Goal: Task Accomplishment & Management: Use online tool/utility

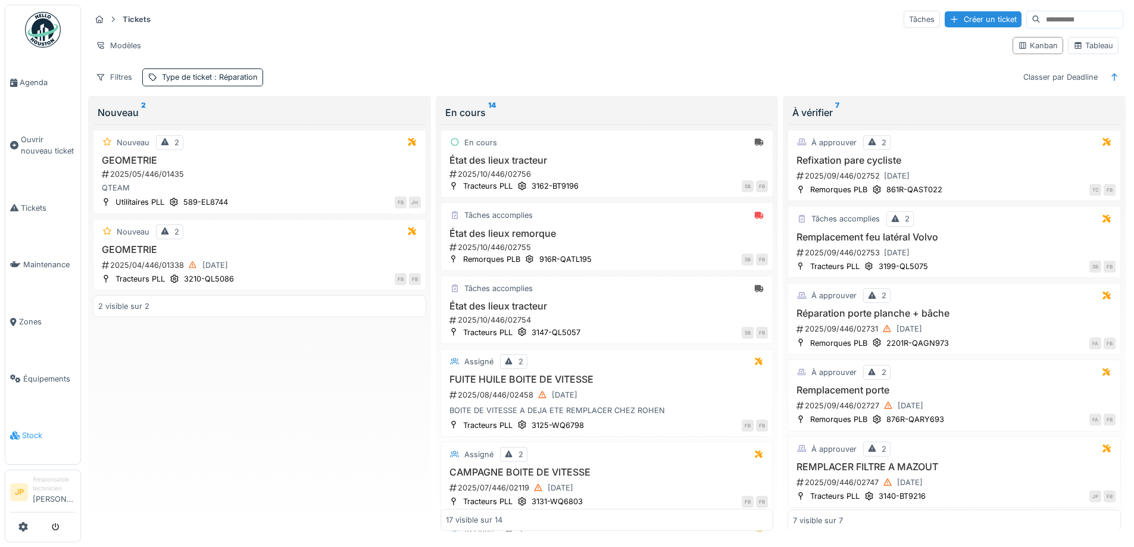
click at [14, 430] on li "Stock" at bounding box center [42, 435] width 65 height 11
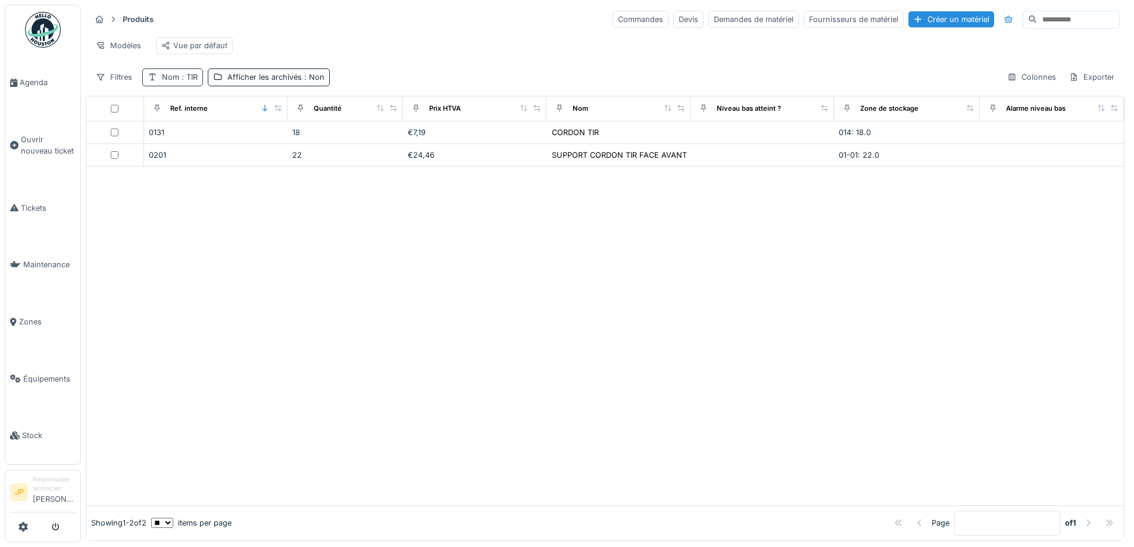
drag, startPoint x: 0, startPoint y: 0, endPoint x: 176, endPoint y: 85, distance: 195.5
click at [172, 80] on div "Nom : TIR" at bounding box center [172, 76] width 61 height 17
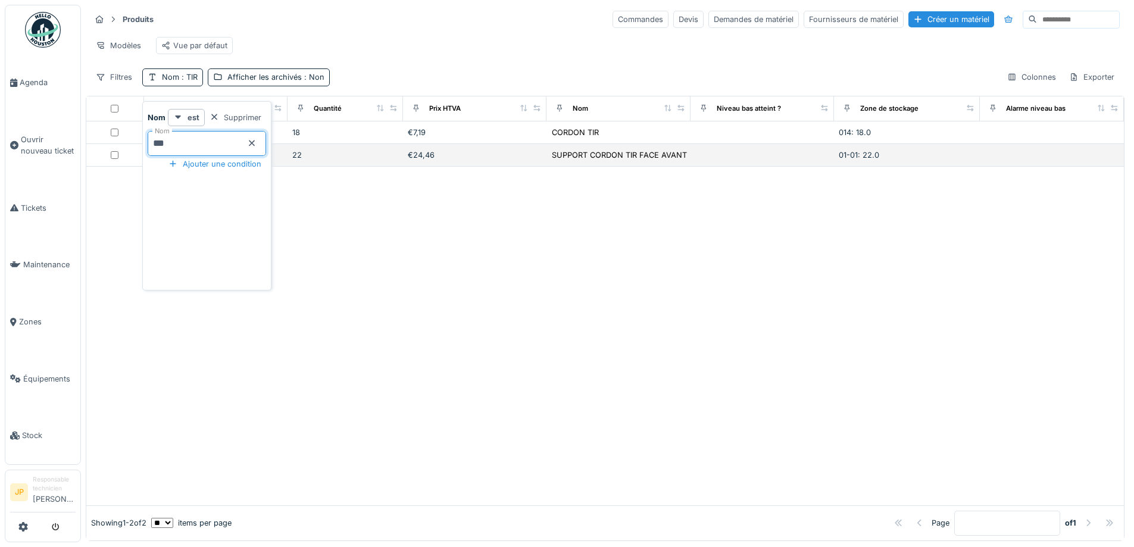
drag, startPoint x: 148, startPoint y: 152, endPoint x: 138, endPoint y: 158, distance: 11.2
click at [135, 156] on body "Agenda Ouvrir nouveau ticket Tickets Maintenance Zones Équipements Stock JP Res…" at bounding box center [567, 273] width 1134 height 547
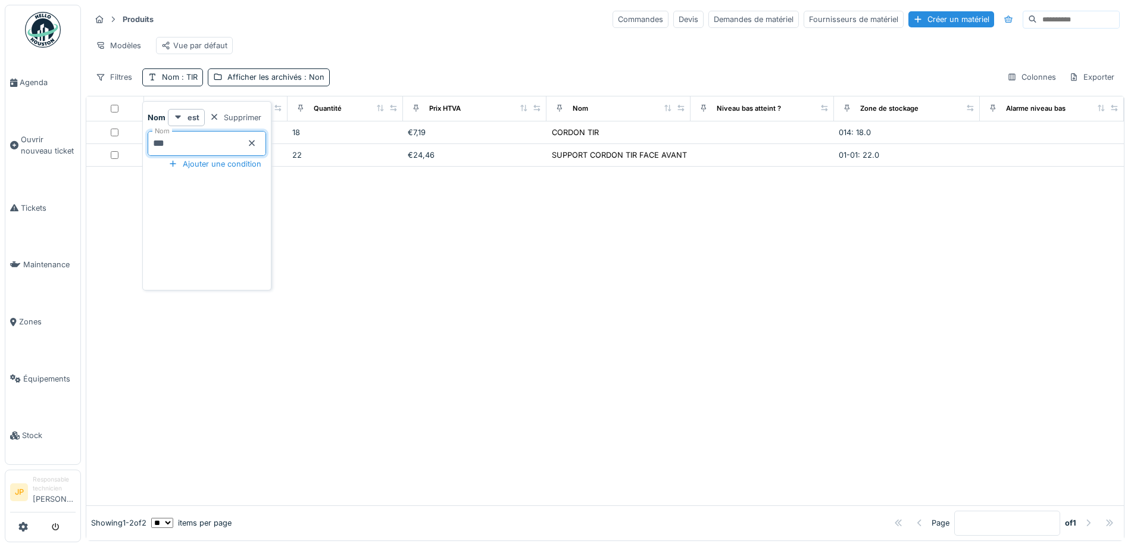
type input "****"
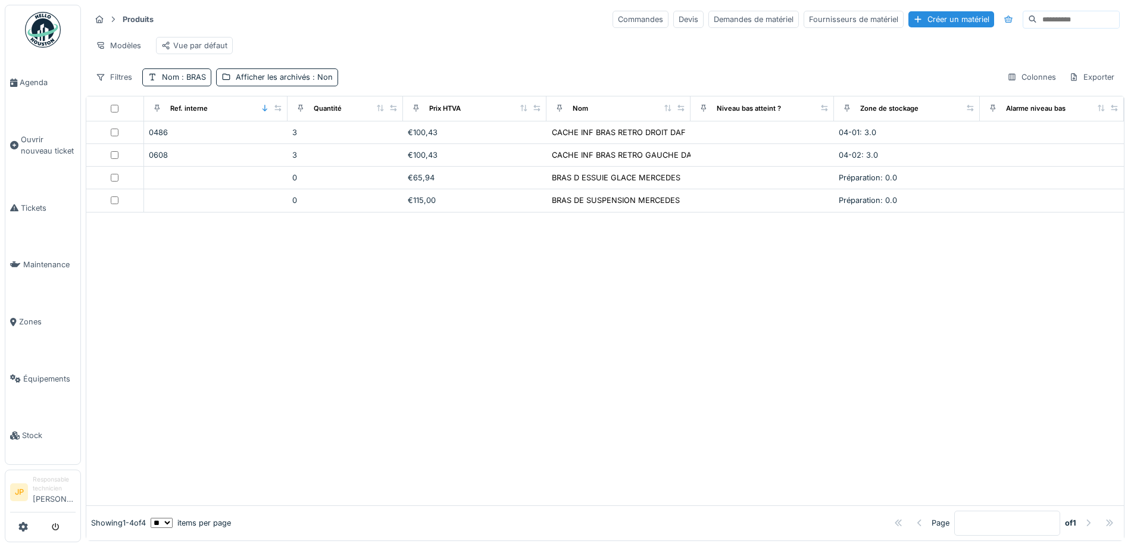
click at [569, 254] on div at bounding box center [605, 359] width 1038 height 293
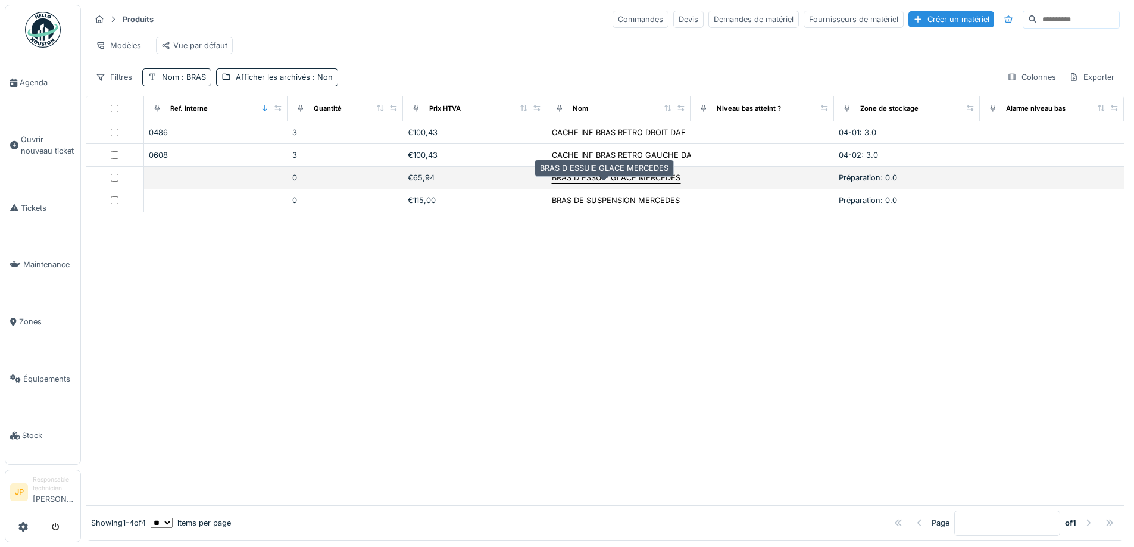
click at [608, 183] on div "BRAS D ESSUIE GLACE MERCEDES" at bounding box center [616, 177] width 129 height 11
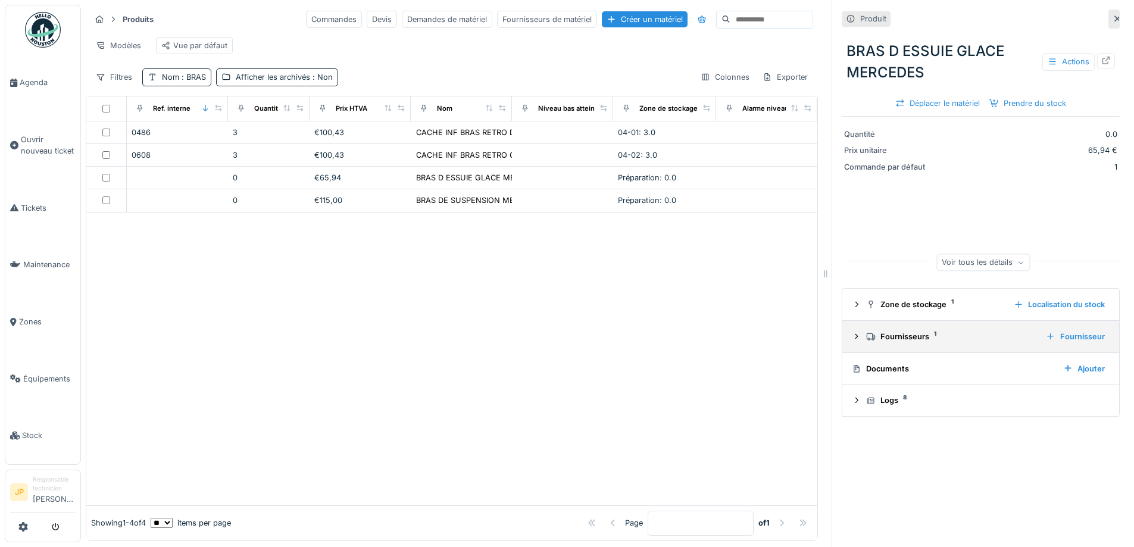
click at [895, 339] on div "Fournisseurs 1" at bounding box center [951, 336] width 170 height 11
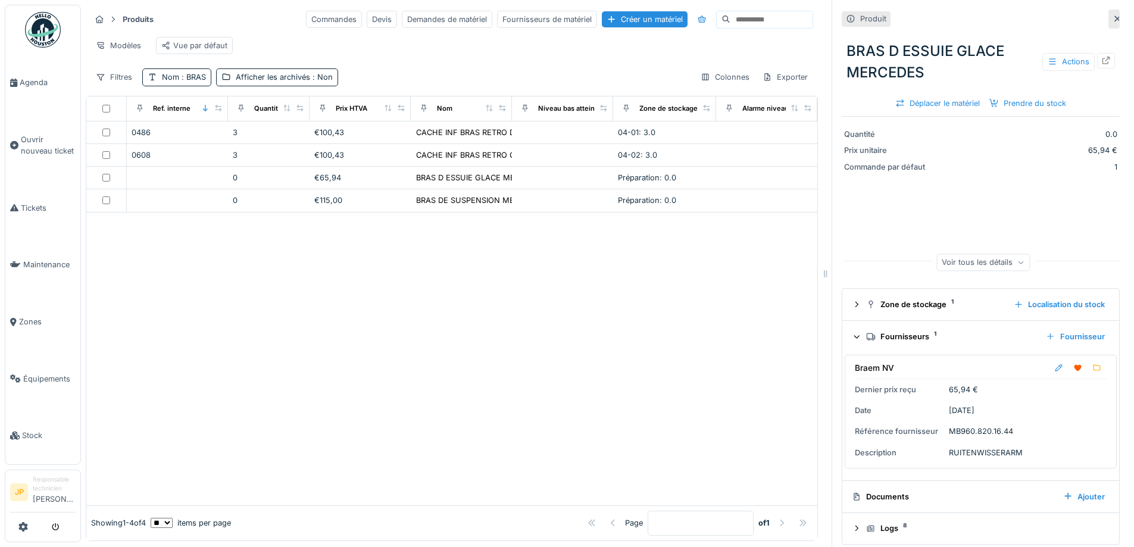
scroll to position [9, 0]
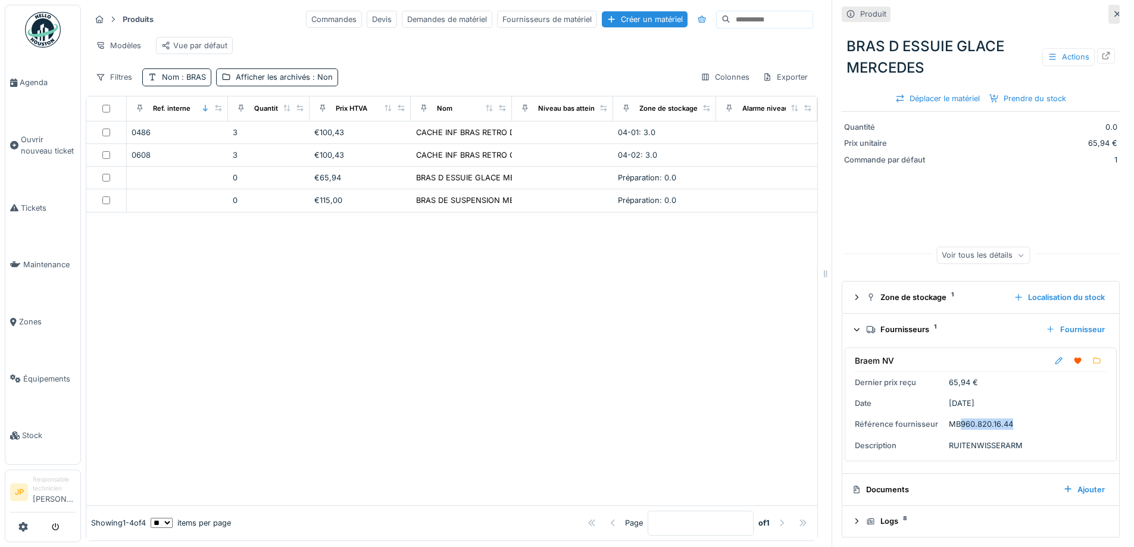
drag, startPoint x: 1011, startPoint y: 426, endPoint x: 950, endPoint y: 426, distance: 60.7
click at [950, 426] on div "Braem NV Dernier prix reçu 65,94 € Date [DATE] Référence fournisseur MB960.820.…" at bounding box center [981, 405] width 272 height 114
copy div "[PHONE_NUMBER]"
click at [40, 373] on span "Équipements" at bounding box center [49, 378] width 52 height 11
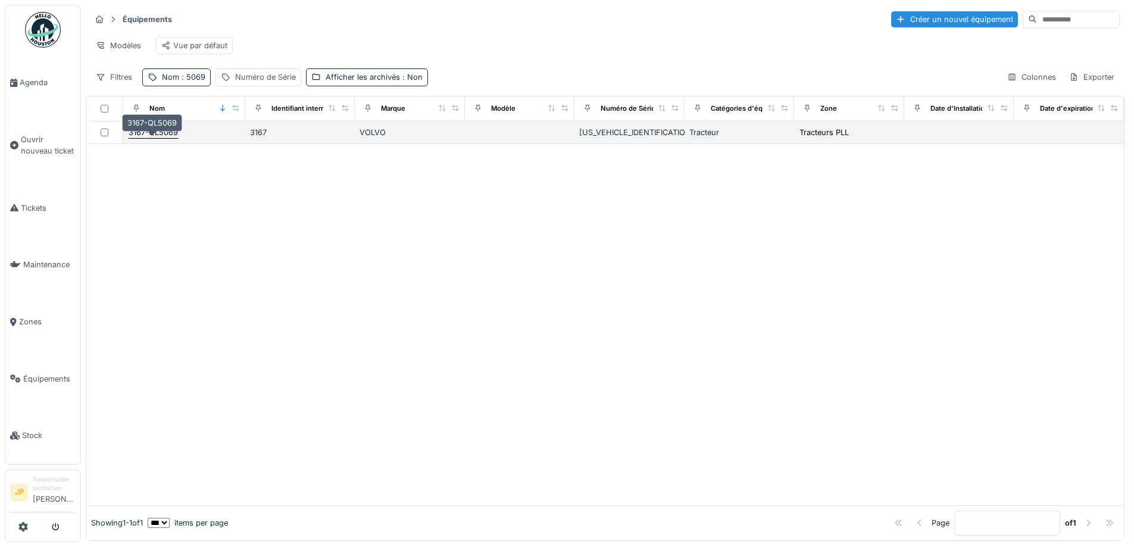
click at [150, 138] on div "3167-QL5069" at bounding box center [153, 132] width 49 height 11
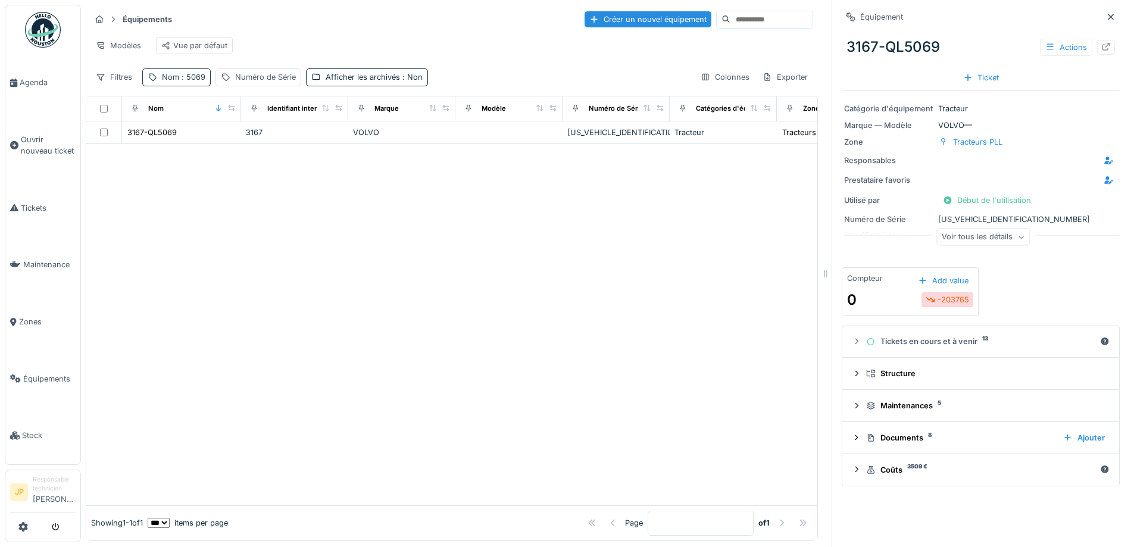
click at [185, 82] on span ": 5069" at bounding box center [192, 77] width 26 height 9
click at [206, 148] on input "****" at bounding box center [207, 143] width 118 height 25
type input "****"
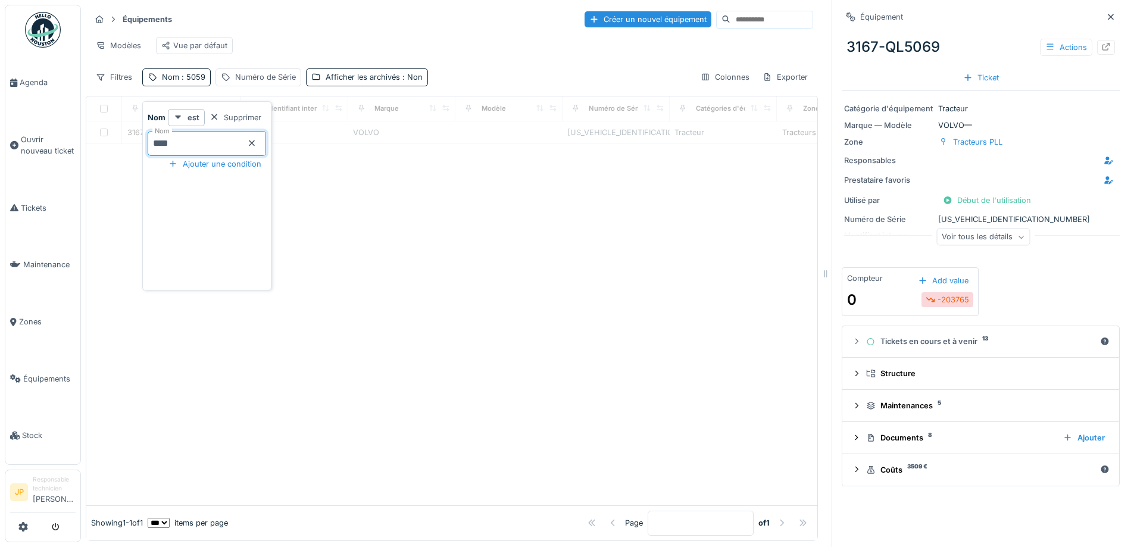
click at [503, 263] on div at bounding box center [451, 324] width 731 height 361
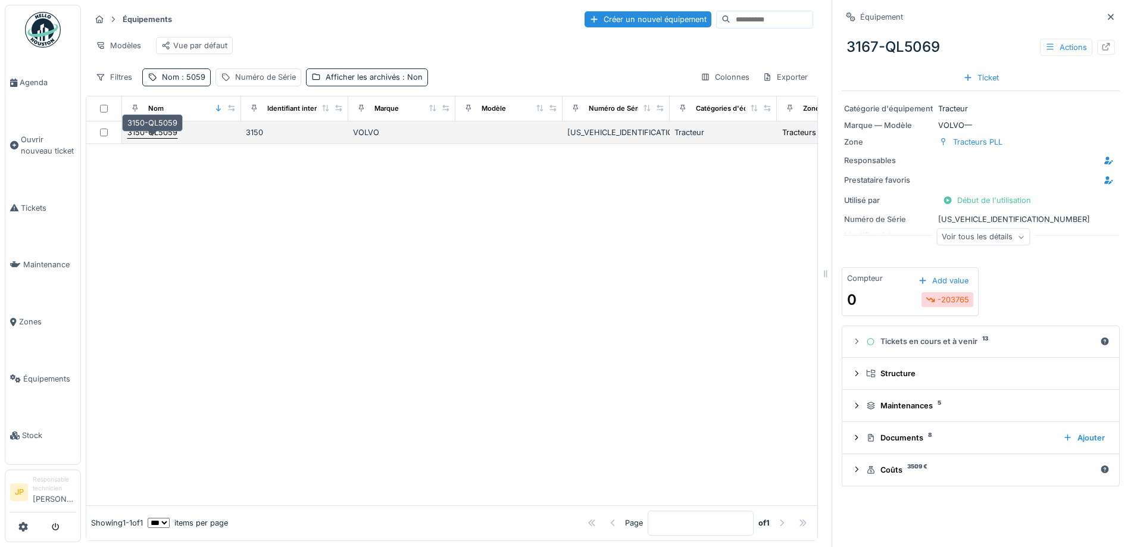
click at [157, 138] on div "3150-QL5059" at bounding box center [152, 132] width 50 height 11
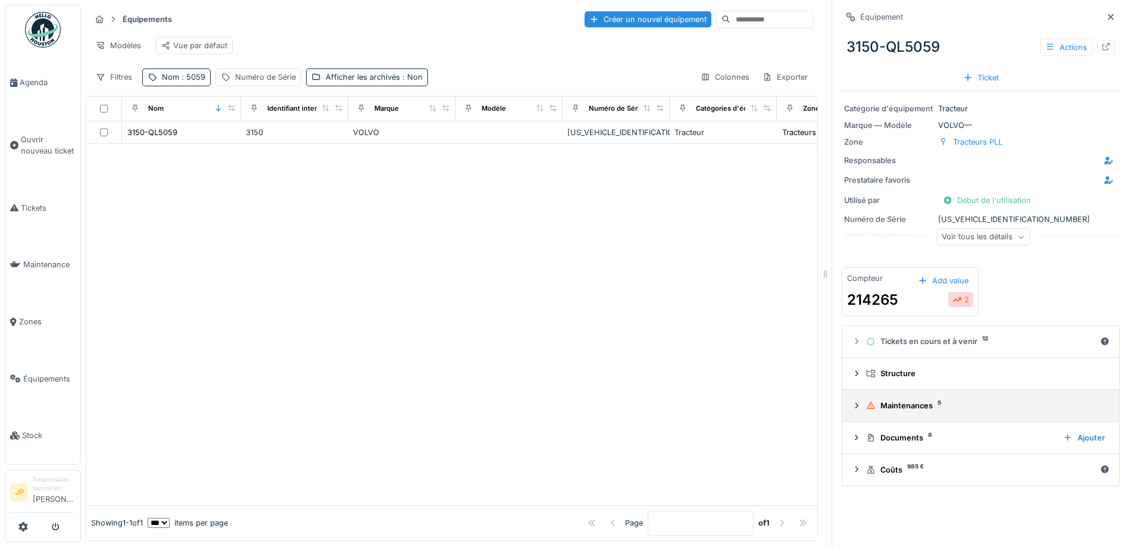
click at [913, 415] on summary "Maintenances 5" at bounding box center [980, 406] width 267 height 22
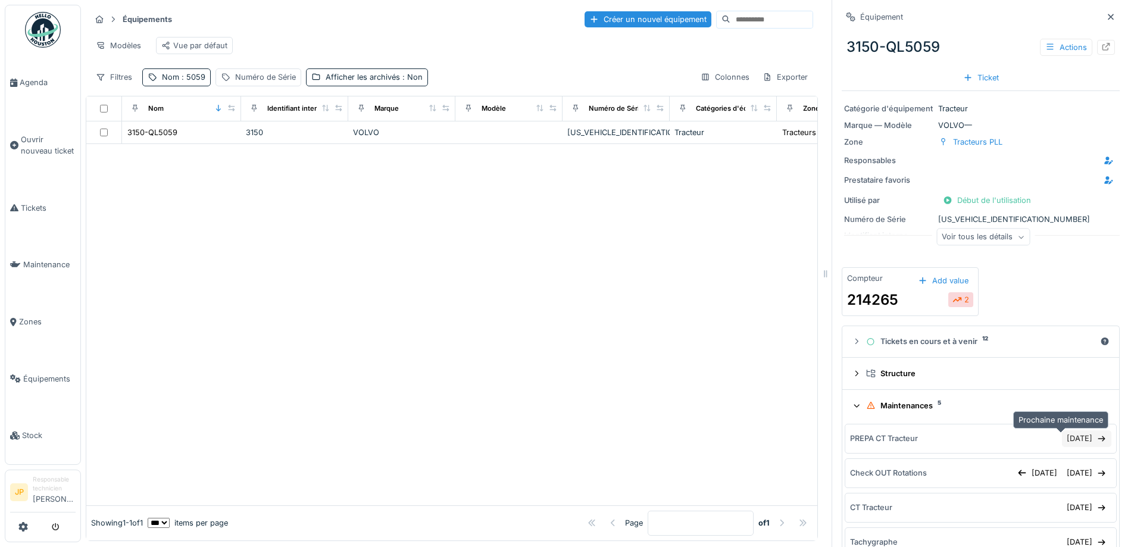
click at [1062, 443] on div "09/10/2025" at bounding box center [1086, 438] width 49 height 16
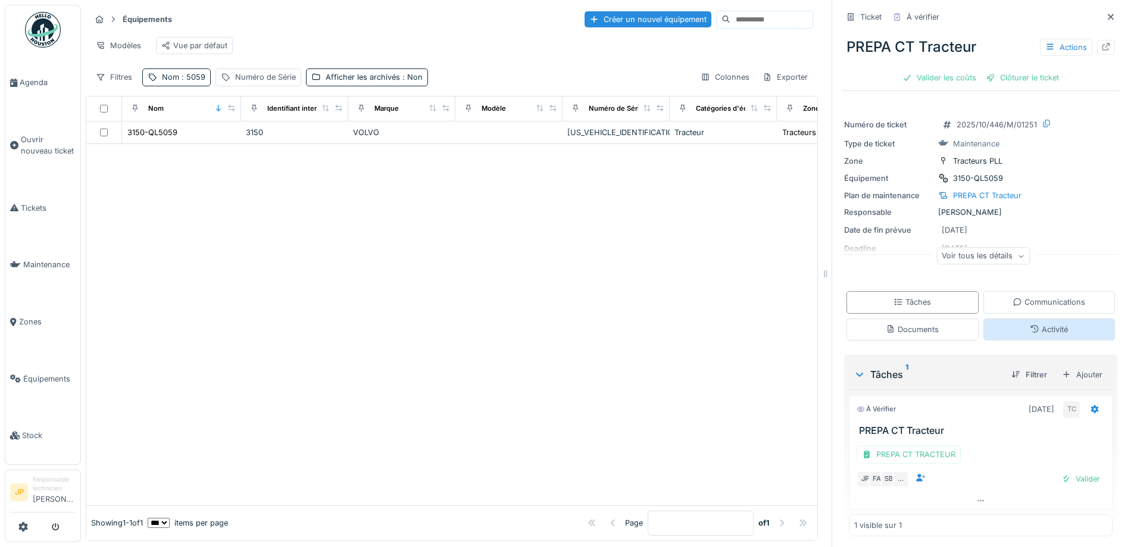
click at [1030, 335] on div "Activité" at bounding box center [1049, 329] width 38 height 11
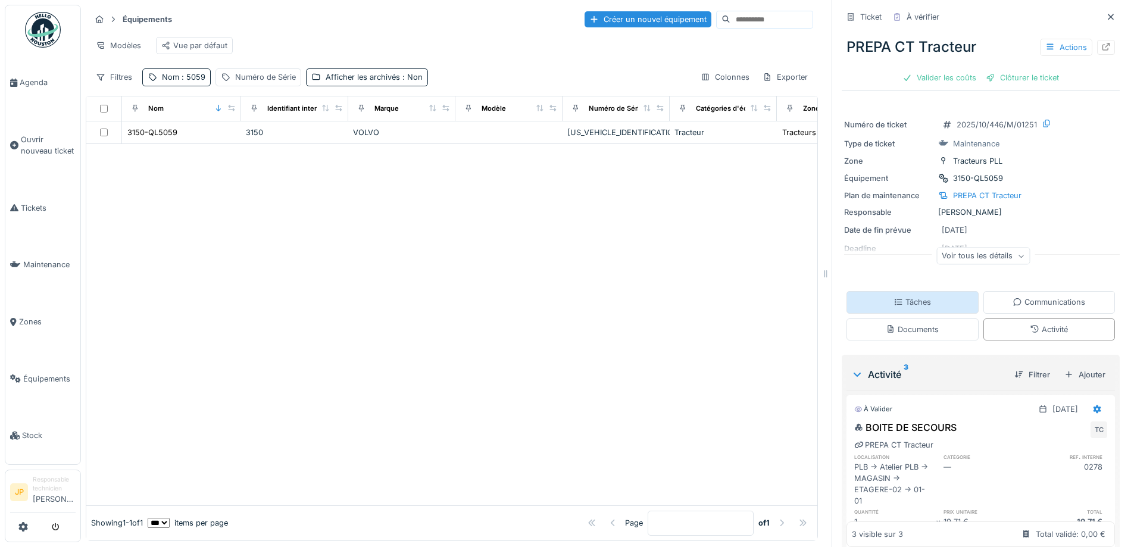
click at [916, 297] on div "Tâches" at bounding box center [913, 302] width 38 height 11
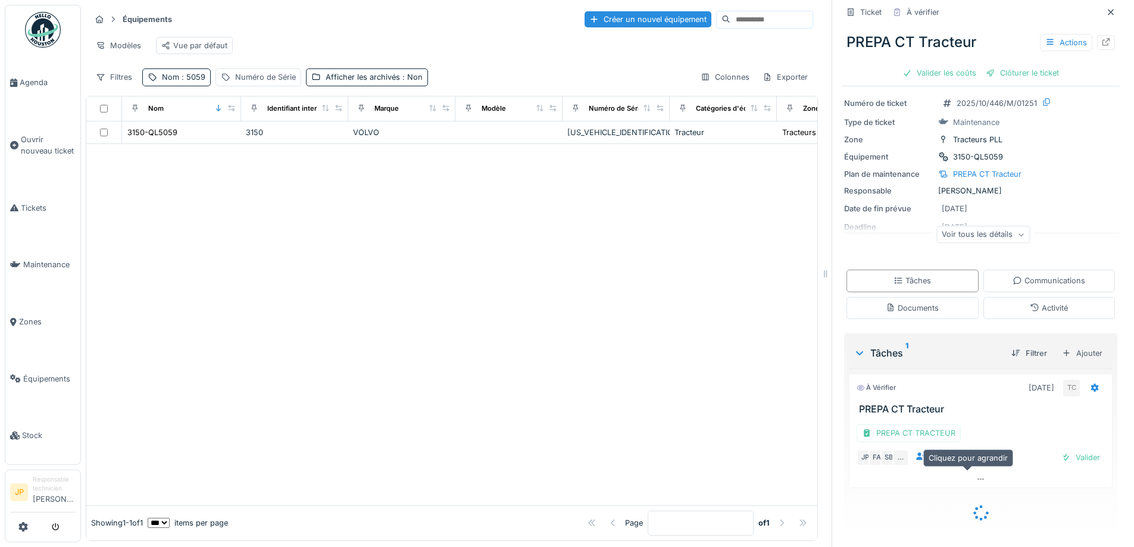
scroll to position [5, 0]
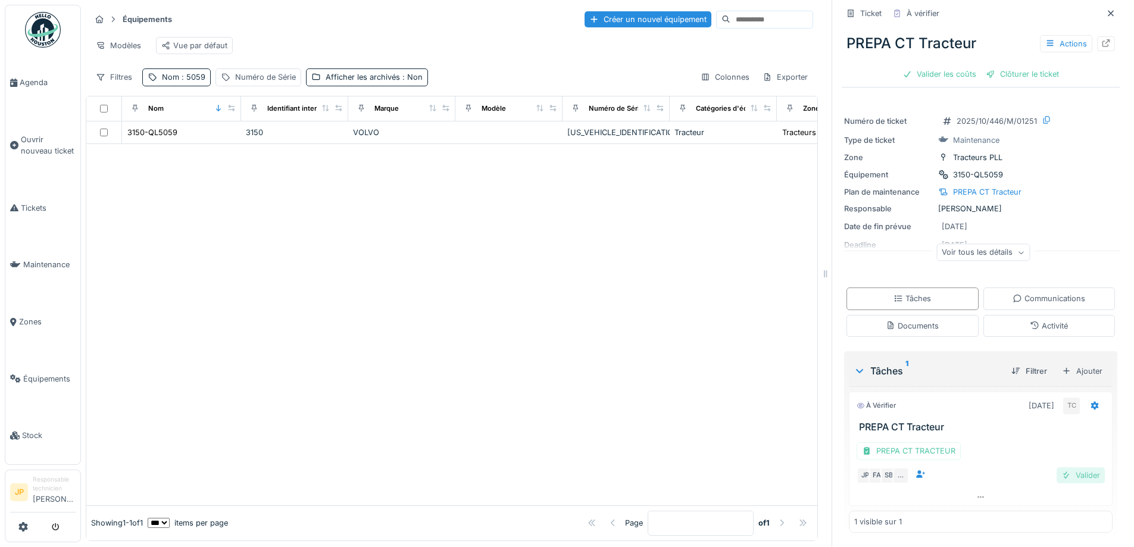
click at [1065, 467] on div "Valider" at bounding box center [1081, 475] width 48 height 16
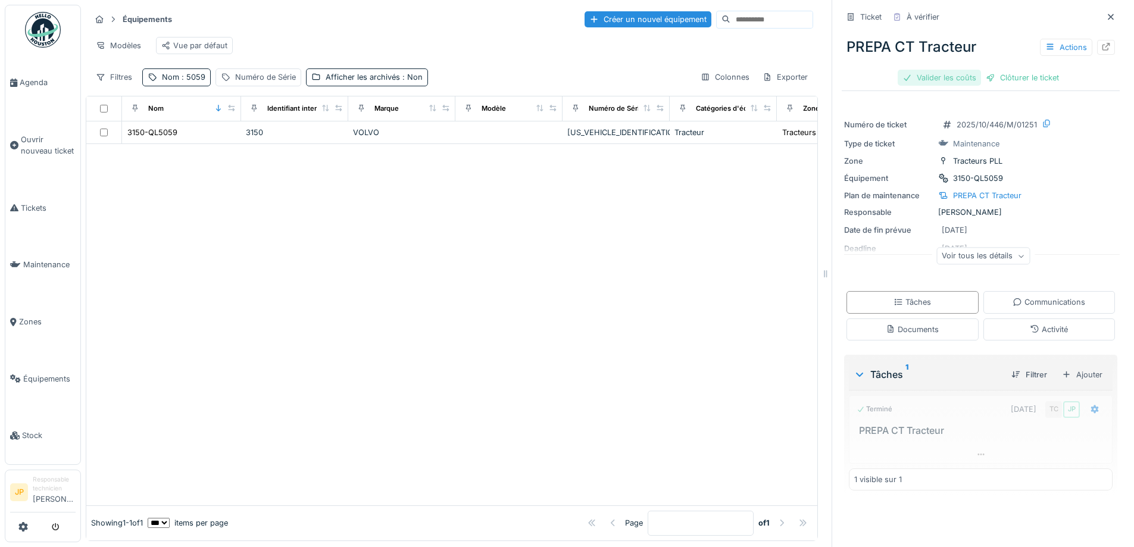
scroll to position [0, 0]
click at [920, 70] on div "Valider les coûts" at bounding box center [939, 78] width 83 height 16
click at [981, 70] on div "Clôturer le ticket" at bounding box center [981, 78] width 83 height 16
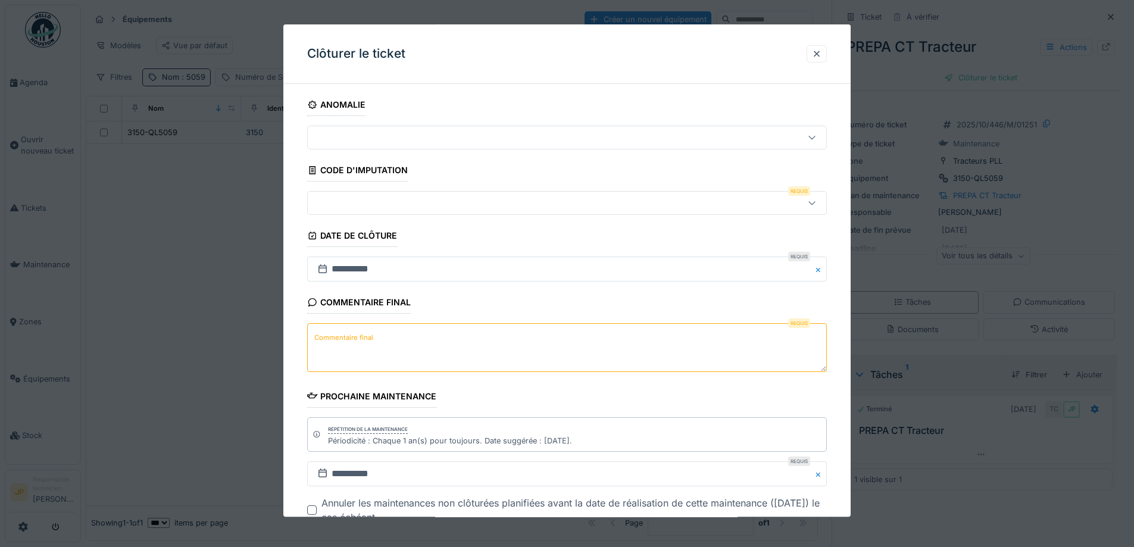
click at [397, 343] on textarea "Commentaire final" at bounding box center [567, 348] width 520 height 49
type textarea "**"
click at [369, 204] on div at bounding box center [537, 203] width 448 height 13
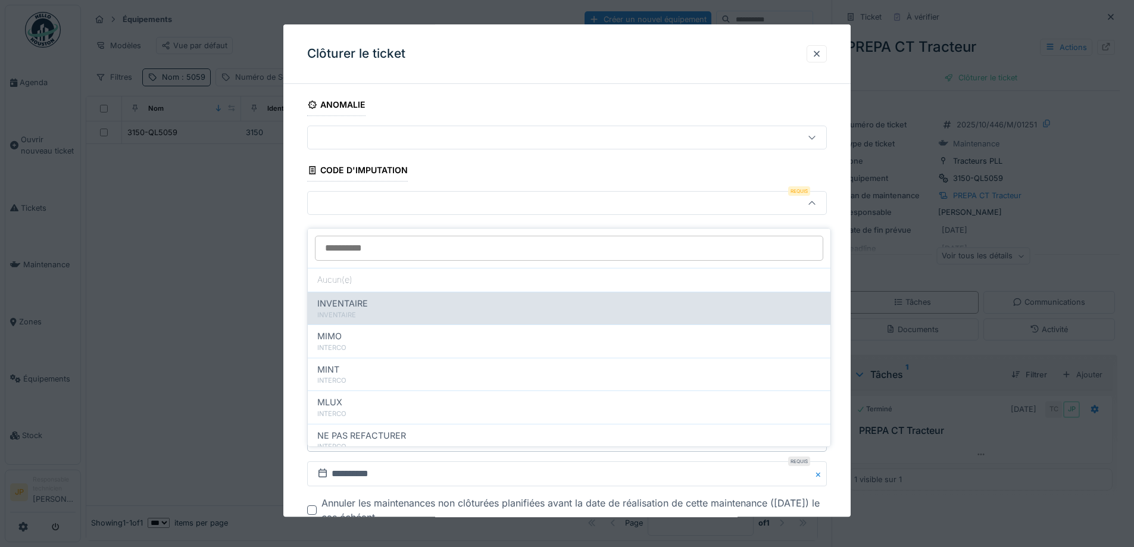
scroll to position [130, 0]
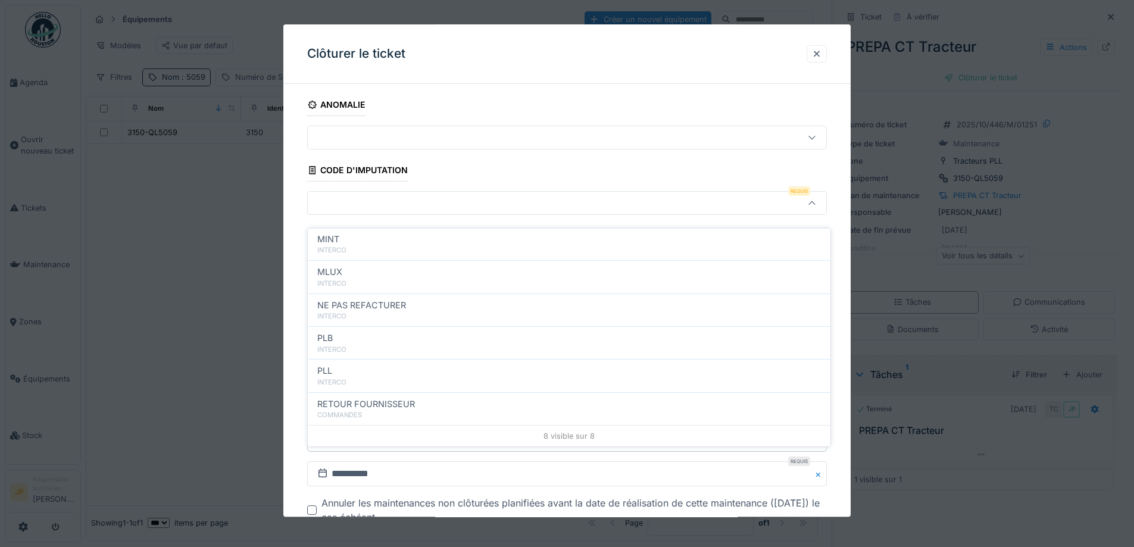
drag, startPoint x: 372, startPoint y: 357, endPoint x: 407, endPoint y: 351, distance: 35.7
click at [372, 364] on div "PLL" at bounding box center [569, 370] width 504 height 13
type input "***"
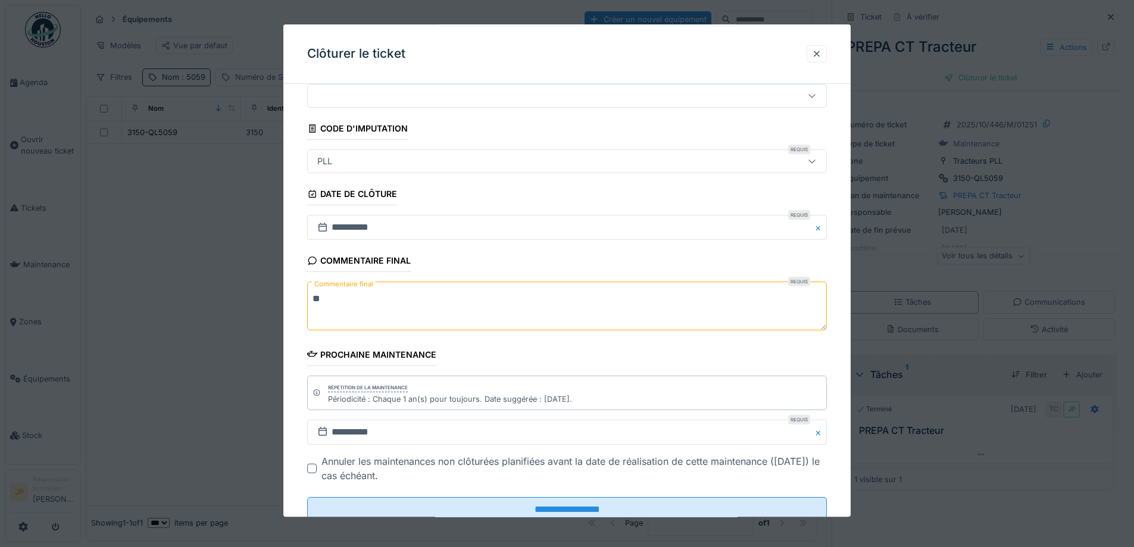
scroll to position [80, 0]
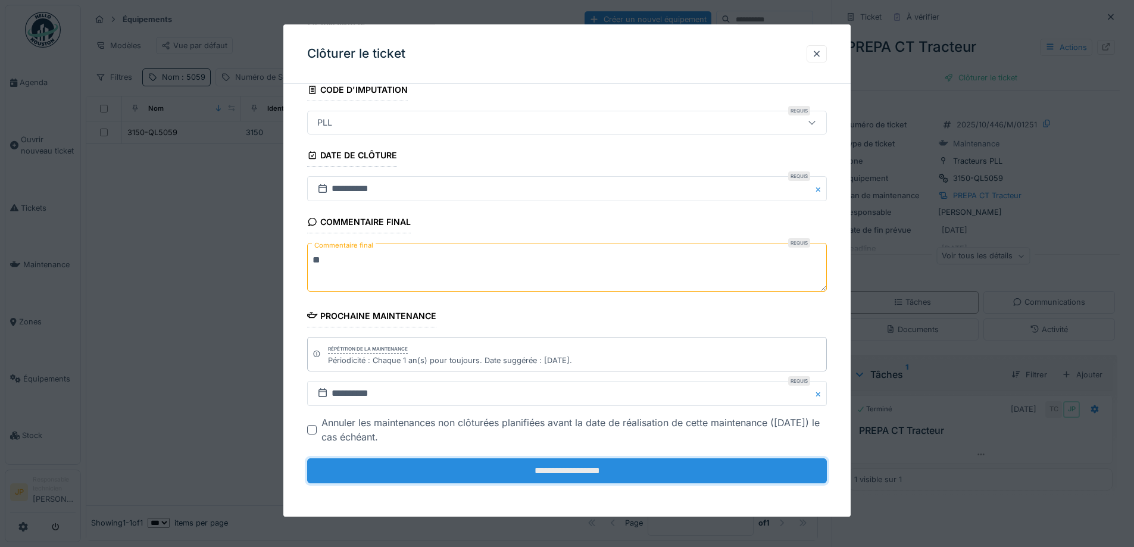
click at [563, 472] on input "**********" at bounding box center [567, 470] width 520 height 25
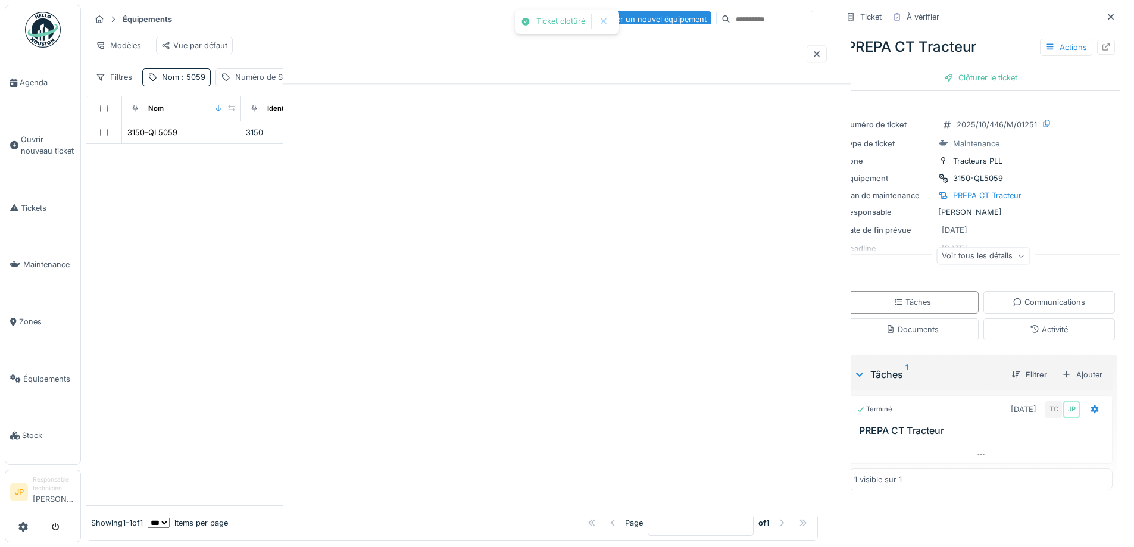
scroll to position [0, 0]
